Goal: Browse casually: Explore the website without a specific task or goal

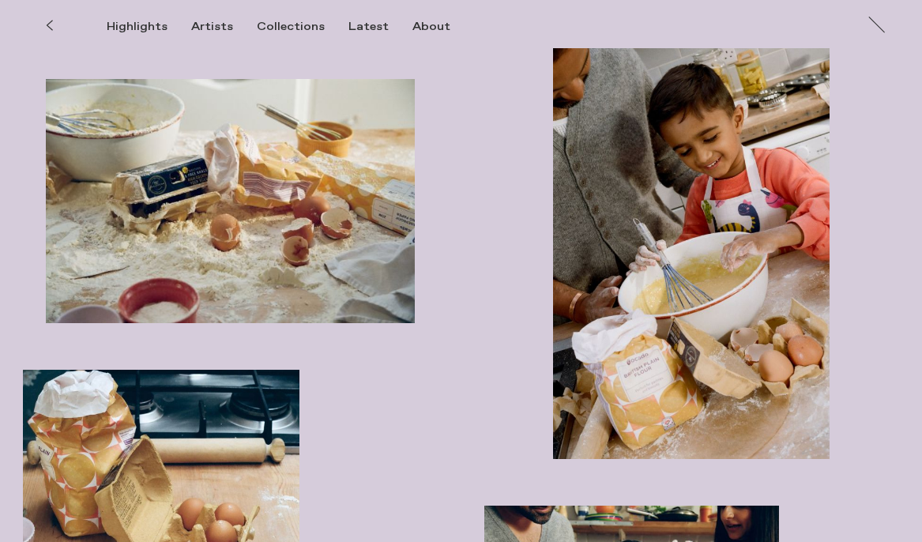
scroll to position [1686, 0]
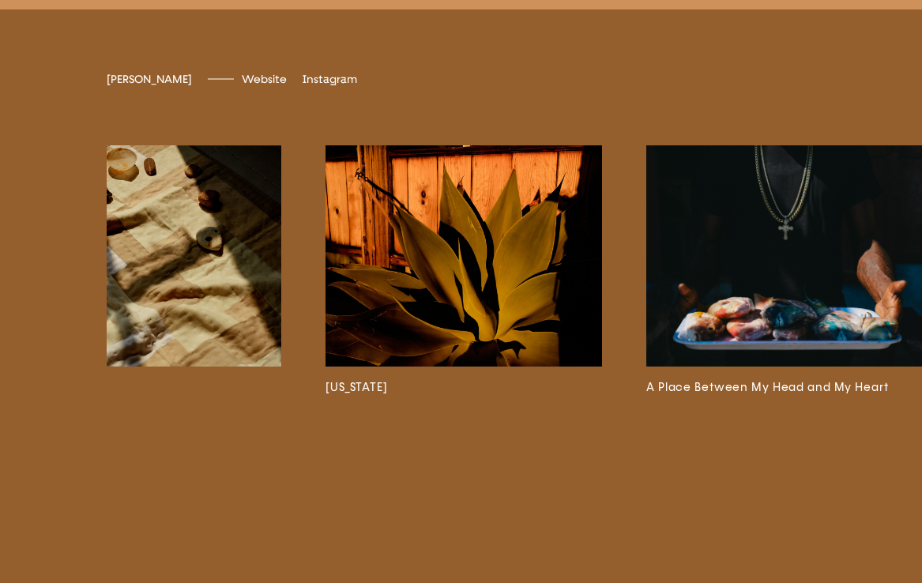
scroll to position [0, 1795]
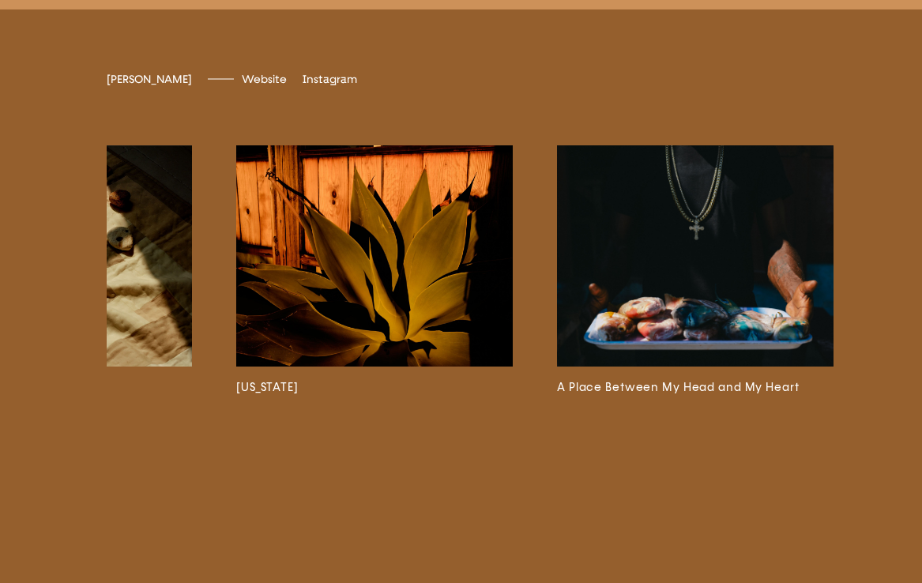
click at [690, 355] on img at bounding box center [695, 255] width 276 height 221
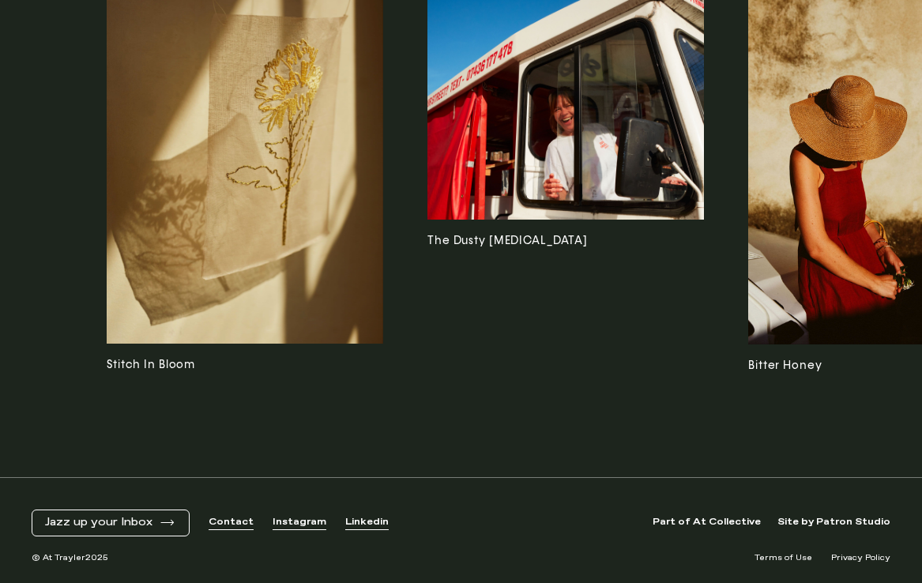
scroll to position [2643, 0]
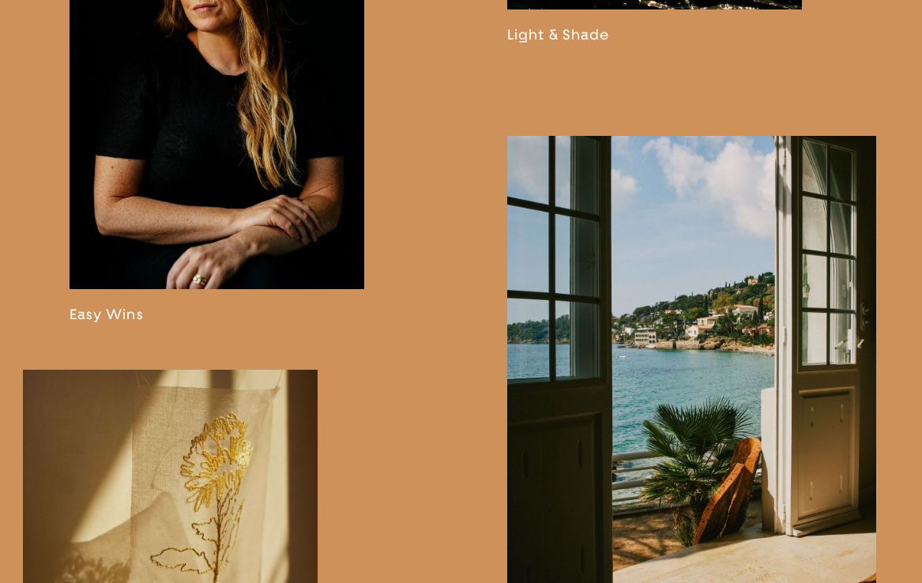
scroll to position [1658, 0]
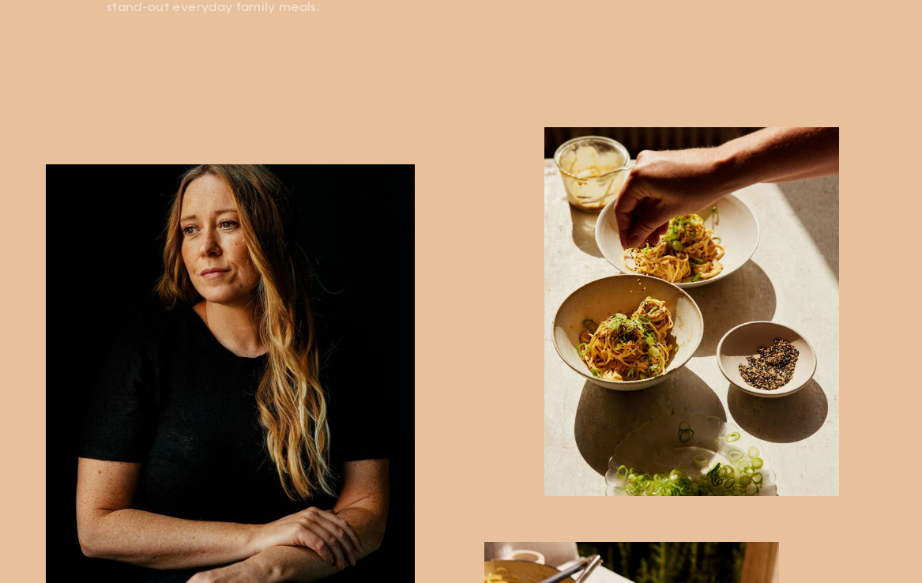
scroll to position [773, 0]
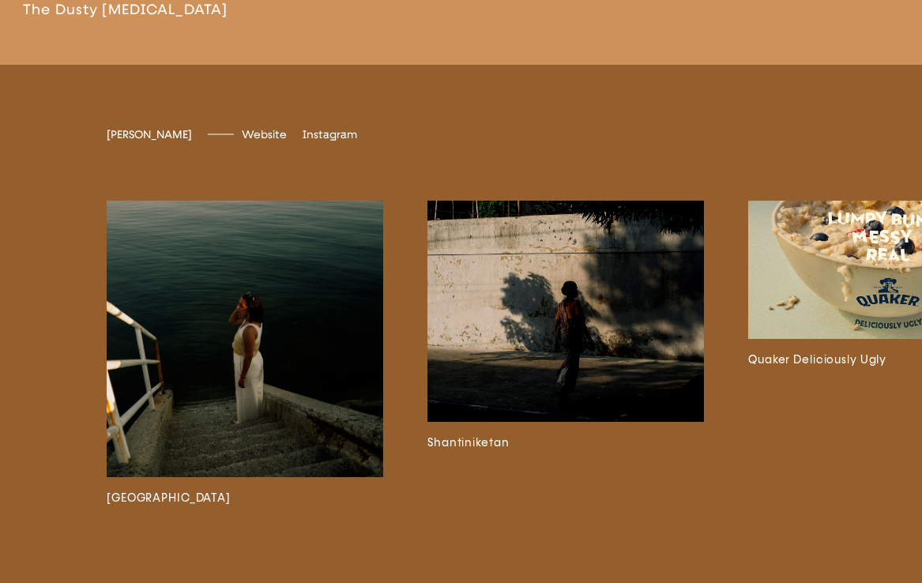
scroll to position [3145, 0]
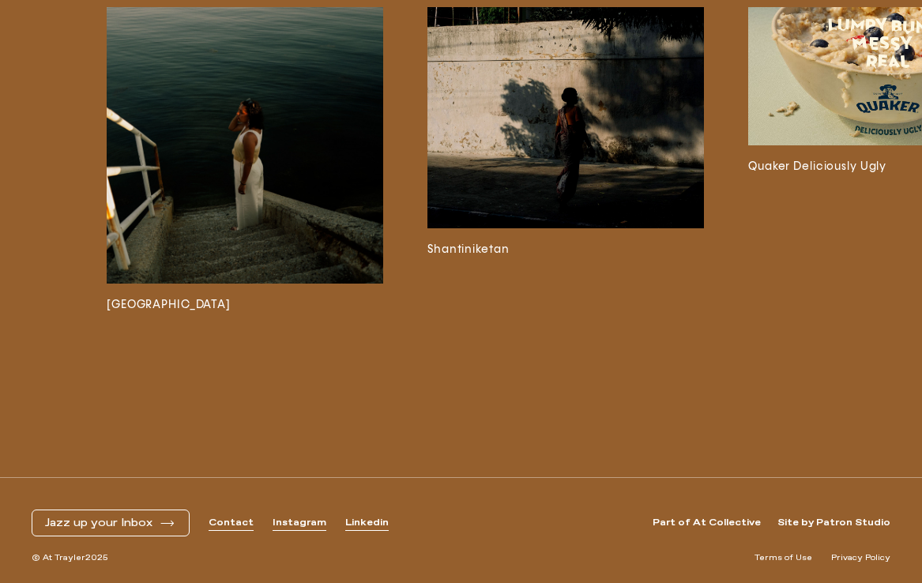
click at [814, 145] on img at bounding box center [886, 76] width 276 height 138
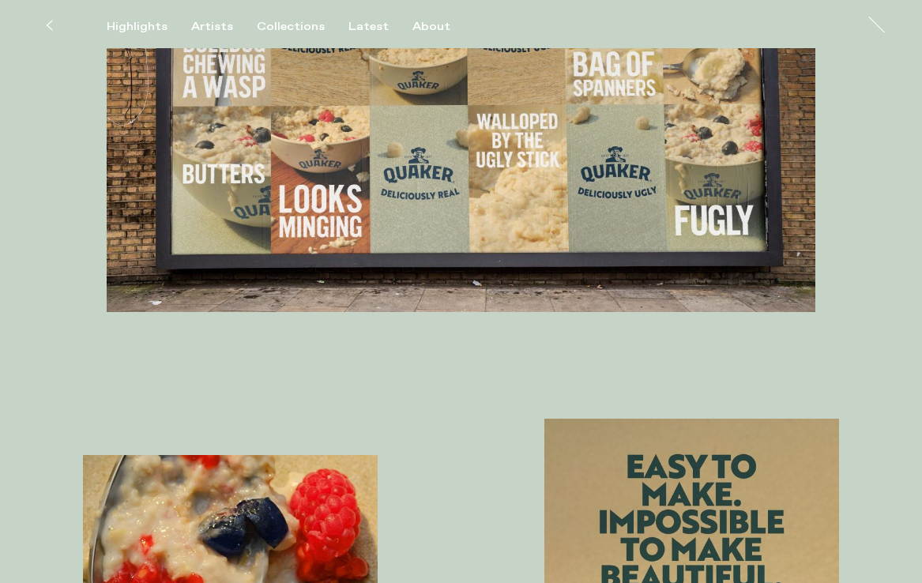
scroll to position [281, 0]
